Goal: Transaction & Acquisition: Purchase product/service

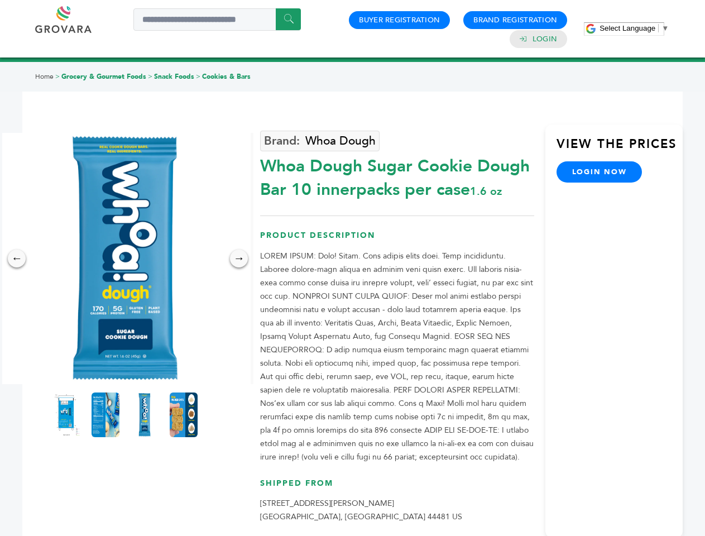
click at [634, 28] on span "Select Language" at bounding box center [628, 28] width 56 height 8
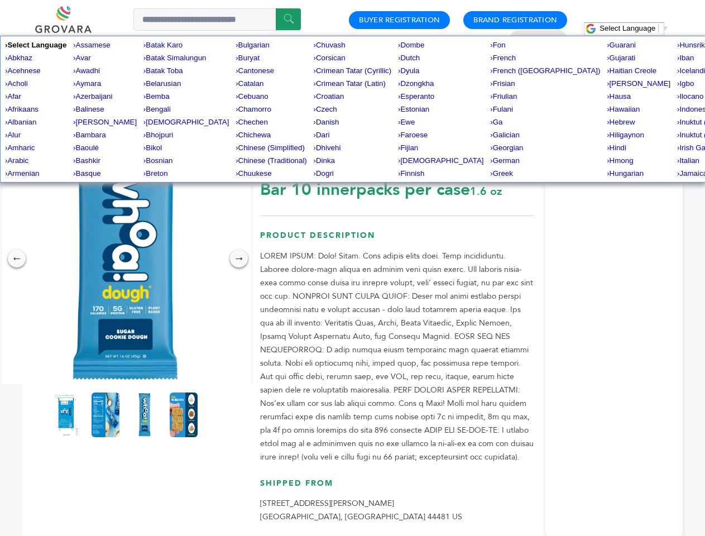
click at [125, 258] on img at bounding box center [124, 258] width 251 height 251
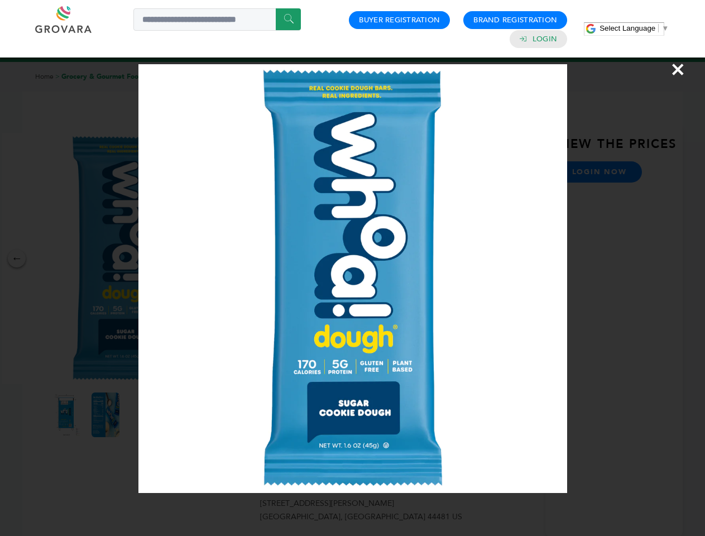
click at [17, 258] on div "×" at bounding box center [352, 268] width 705 height 536
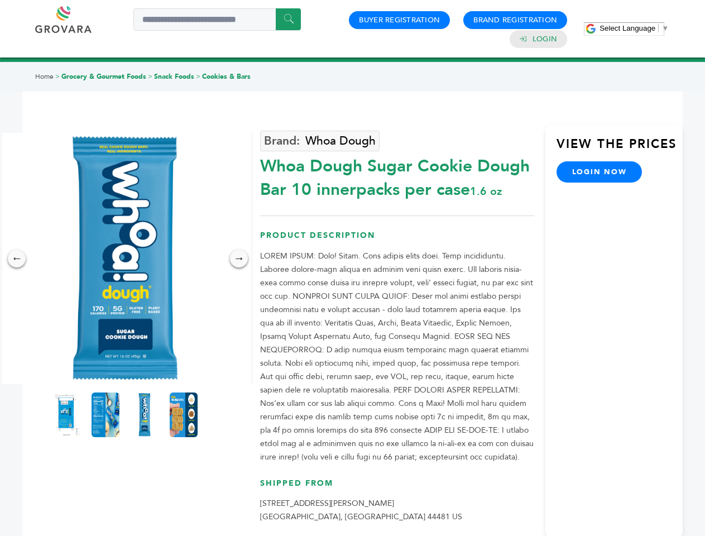
click at [239, 258] on div "→" at bounding box center [239, 259] width 18 height 18
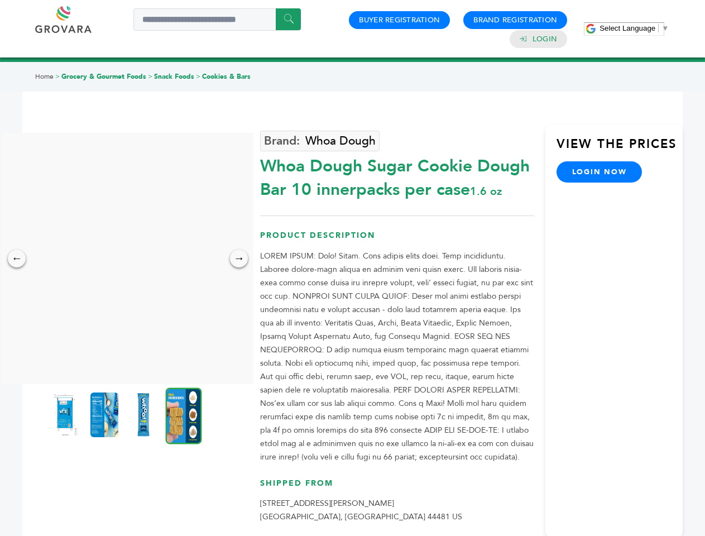
click at [66, 415] on img at bounding box center [65, 414] width 28 height 45
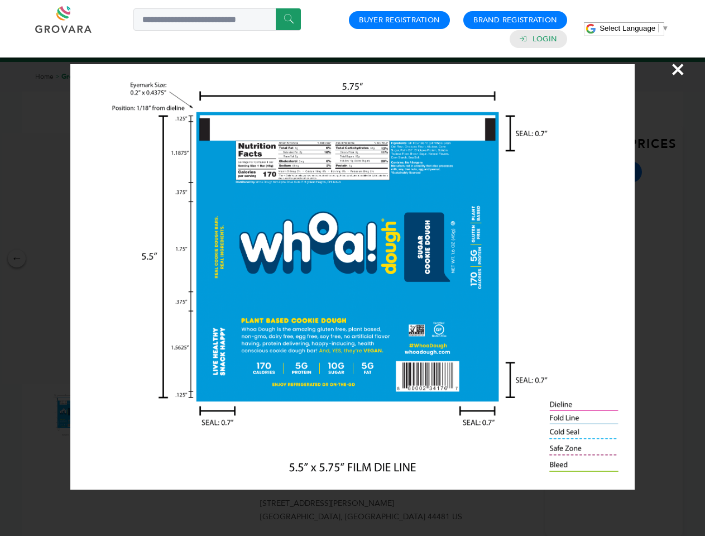
click at [106, 415] on div "×" at bounding box center [352, 268] width 705 height 536
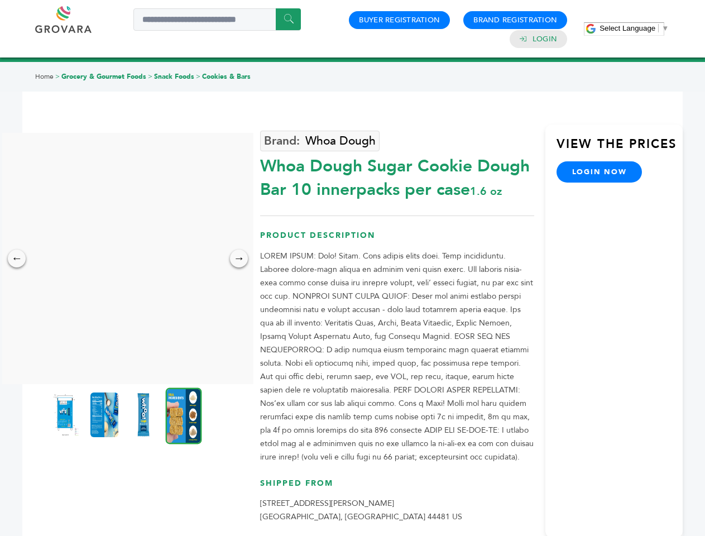
click at [145, 415] on img at bounding box center [144, 414] width 28 height 45
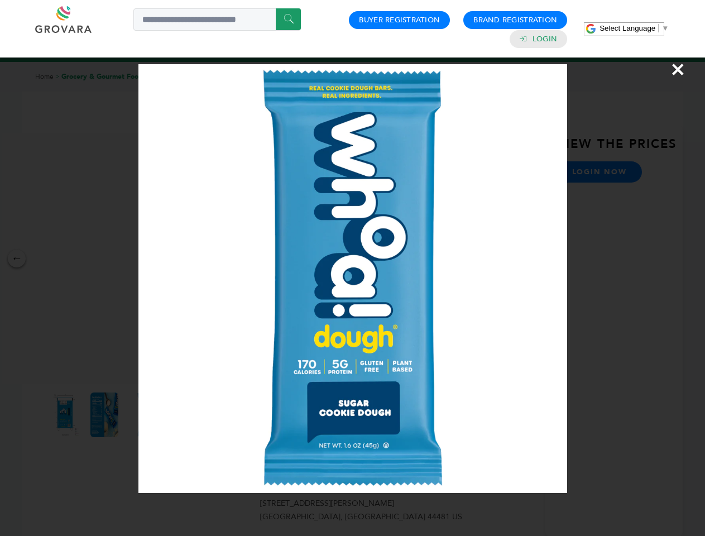
click at [184, 415] on div "×" at bounding box center [352, 268] width 705 height 536
